Goal: Information Seeking & Learning: Learn about a topic

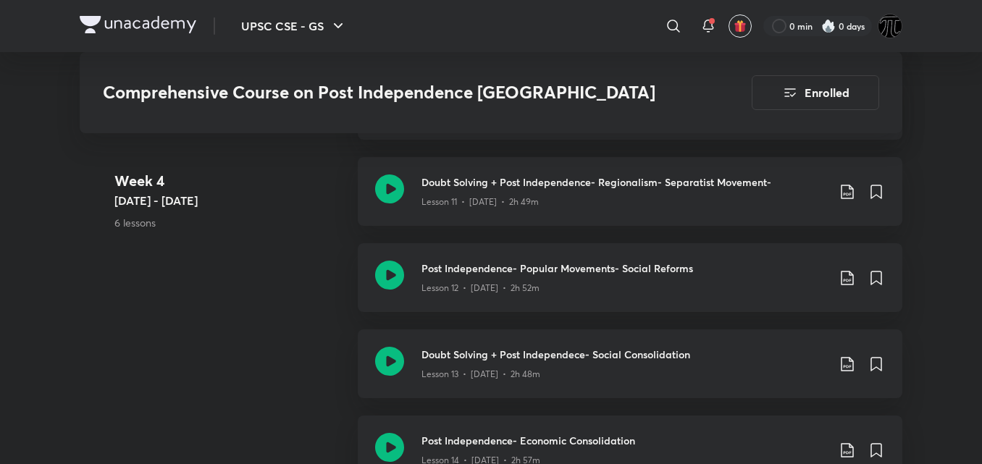
scroll to position [1945, 0]
